Goal: Navigation & Orientation: Go to known website

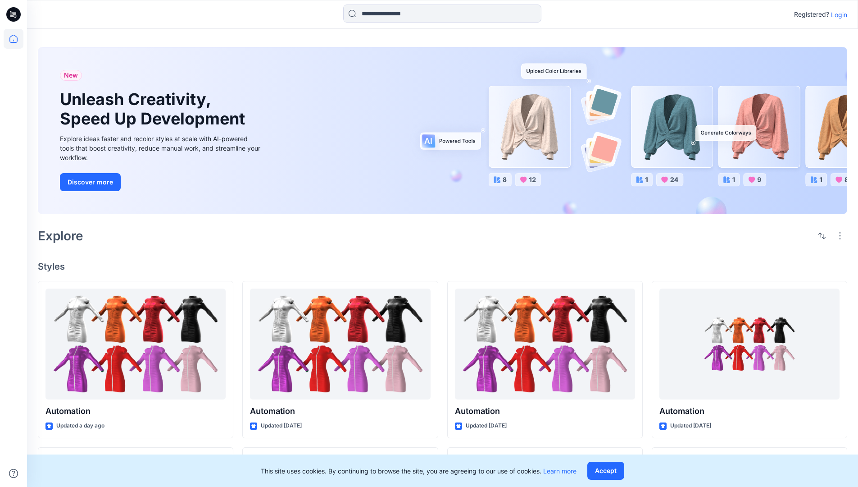
click at [837, 14] on p "Login" at bounding box center [839, 14] width 16 height 9
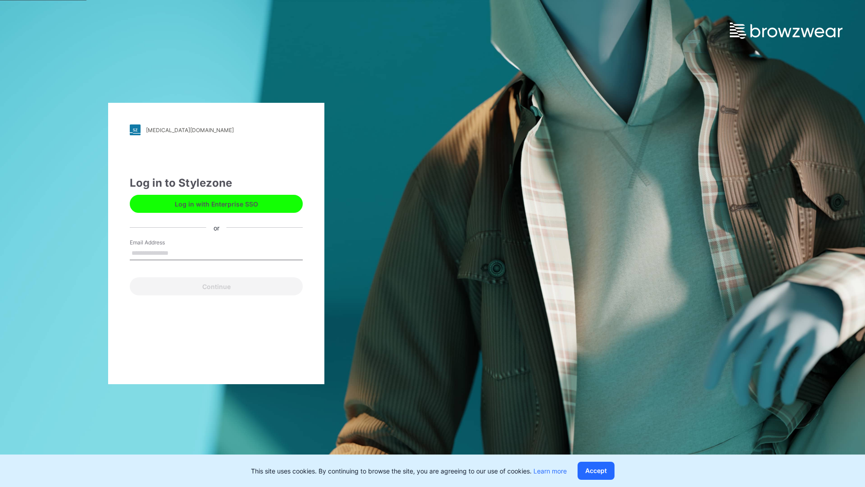
click at [178, 252] on input "Email Address" at bounding box center [216, 253] width 173 height 14
type input "**********"
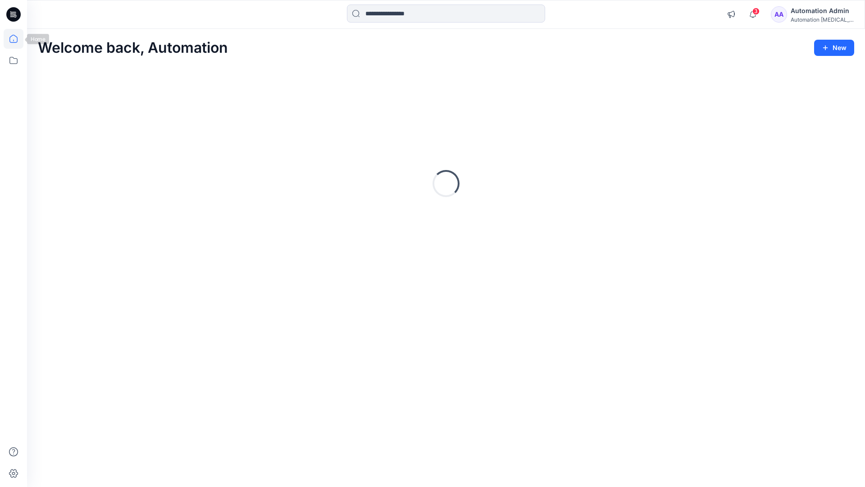
click at [17, 39] on icon at bounding box center [13, 39] width 8 height 8
